Goal: Check status: Check status

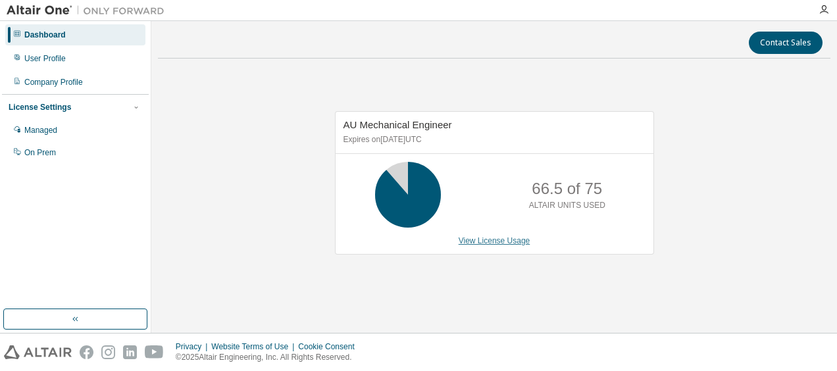
click at [480, 241] on link "View License Usage" at bounding box center [495, 240] width 72 height 9
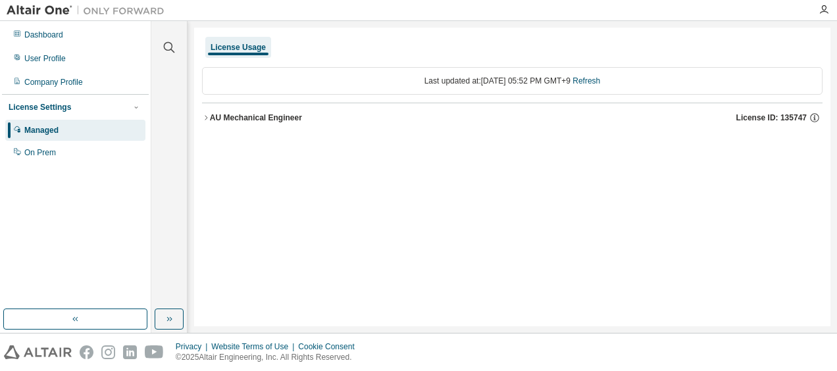
click at [209, 115] on icon "button" at bounding box center [206, 118] width 8 height 8
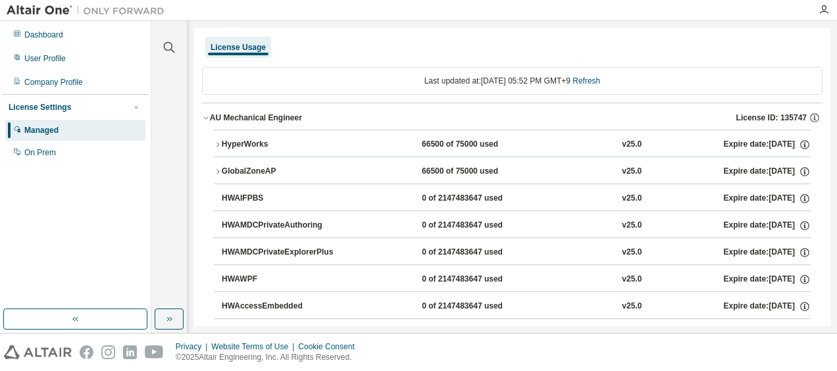
click at [574, 80] on div "Last updated at: Tue 2025-08-19 05:52 PM GMT+9 Refresh" at bounding box center [512, 81] width 620 height 28
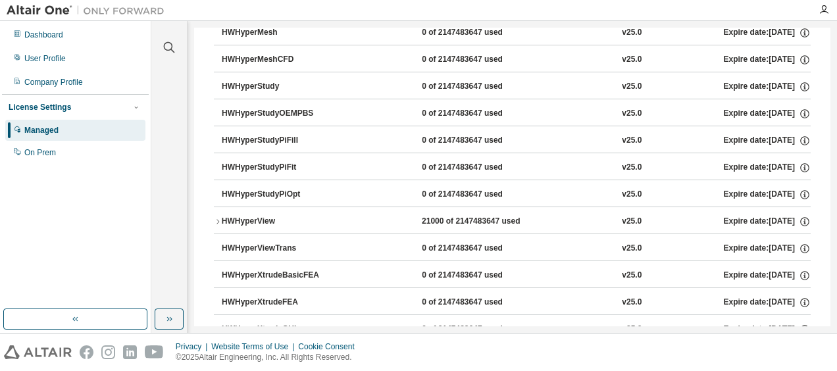
scroll to position [2368, 0]
